Goal: Navigation & Orientation: Find specific page/section

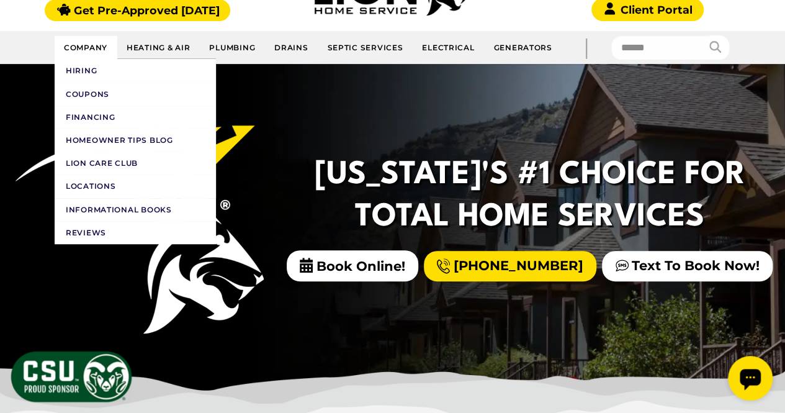
scroll to position [176, 0]
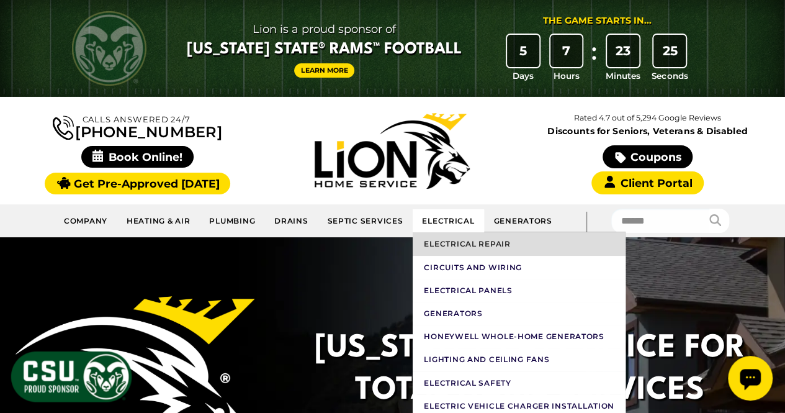
click at [448, 241] on link "Electrical Repair" at bounding box center [519, 243] width 213 height 23
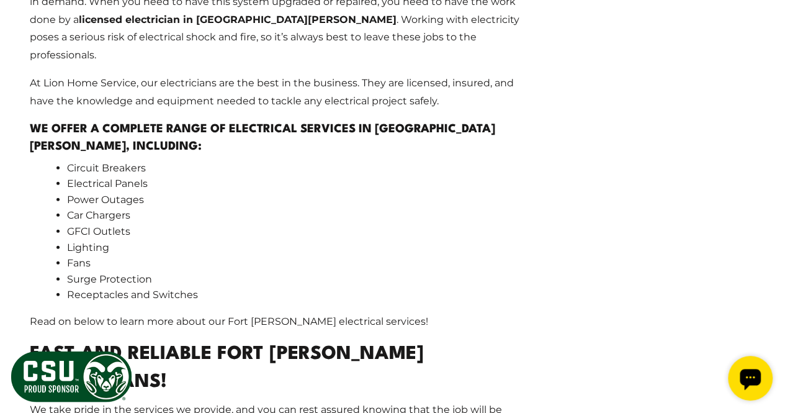
scroll to position [1651, 0]
